Goal: Check status: Check status

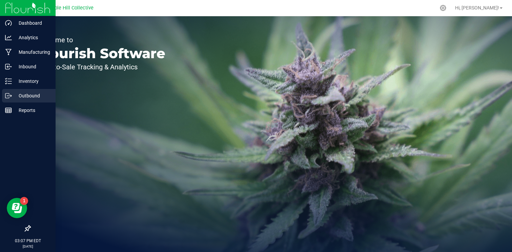
click at [13, 99] on p "Outbound" at bounding box center [32, 96] width 41 height 8
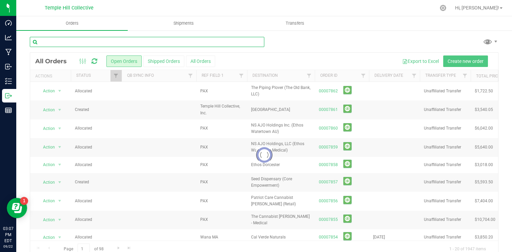
click at [198, 45] on input "text" at bounding box center [147, 42] width 234 height 10
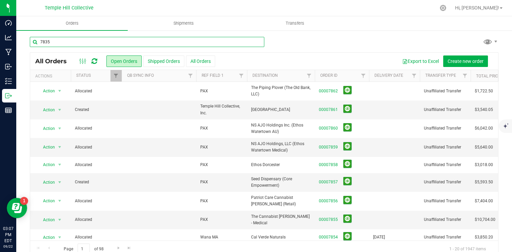
type input "7835"
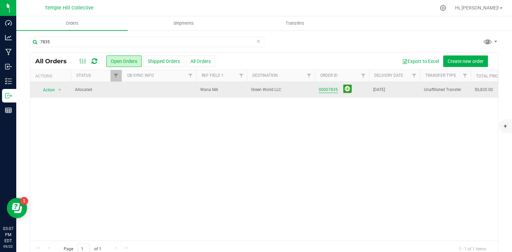
click at [325, 91] on link "00007835" at bounding box center [328, 90] width 19 height 6
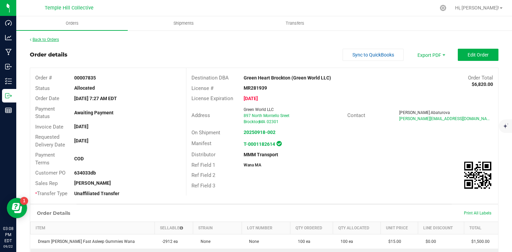
click at [41, 37] on link "Back to Orders" at bounding box center [44, 39] width 29 height 5
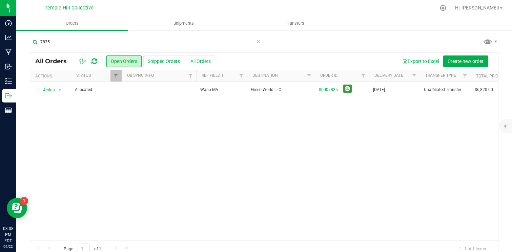
click at [86, 39] on input "7835" at bounding box center [147, 42] width 234 height 10
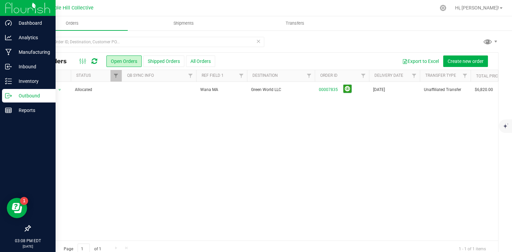
click at [9, 93] on icon at bounding box center [8, 95] width 7 height 7
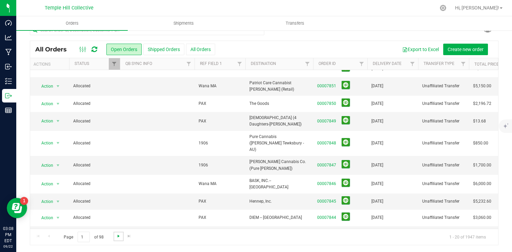
click at [118, 236] on span "Go to the next page" at bounding box center [118, 236] width 5 height 5
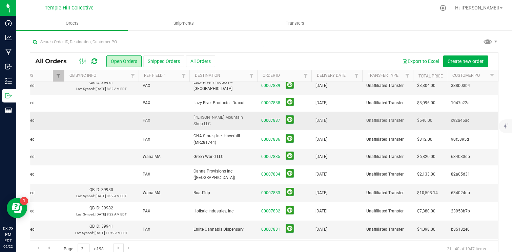
scroll to position [0, 58]
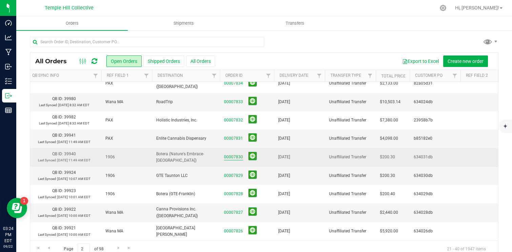
click at [236, 154] on link "00007830" at bounding box center [233, 157] width 19 height 6
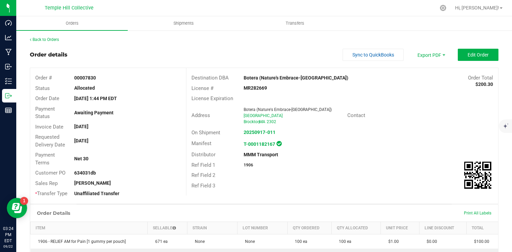
click at [40, 37] on div "Back to Orders" at bounding box center [264, 40] width 468 height 6
click at [41, 41] on link "Back to Orders" at bounding box center [44, 39] width 29 height 5
